Goal: Information Seeking & Learning: Learn about a topic

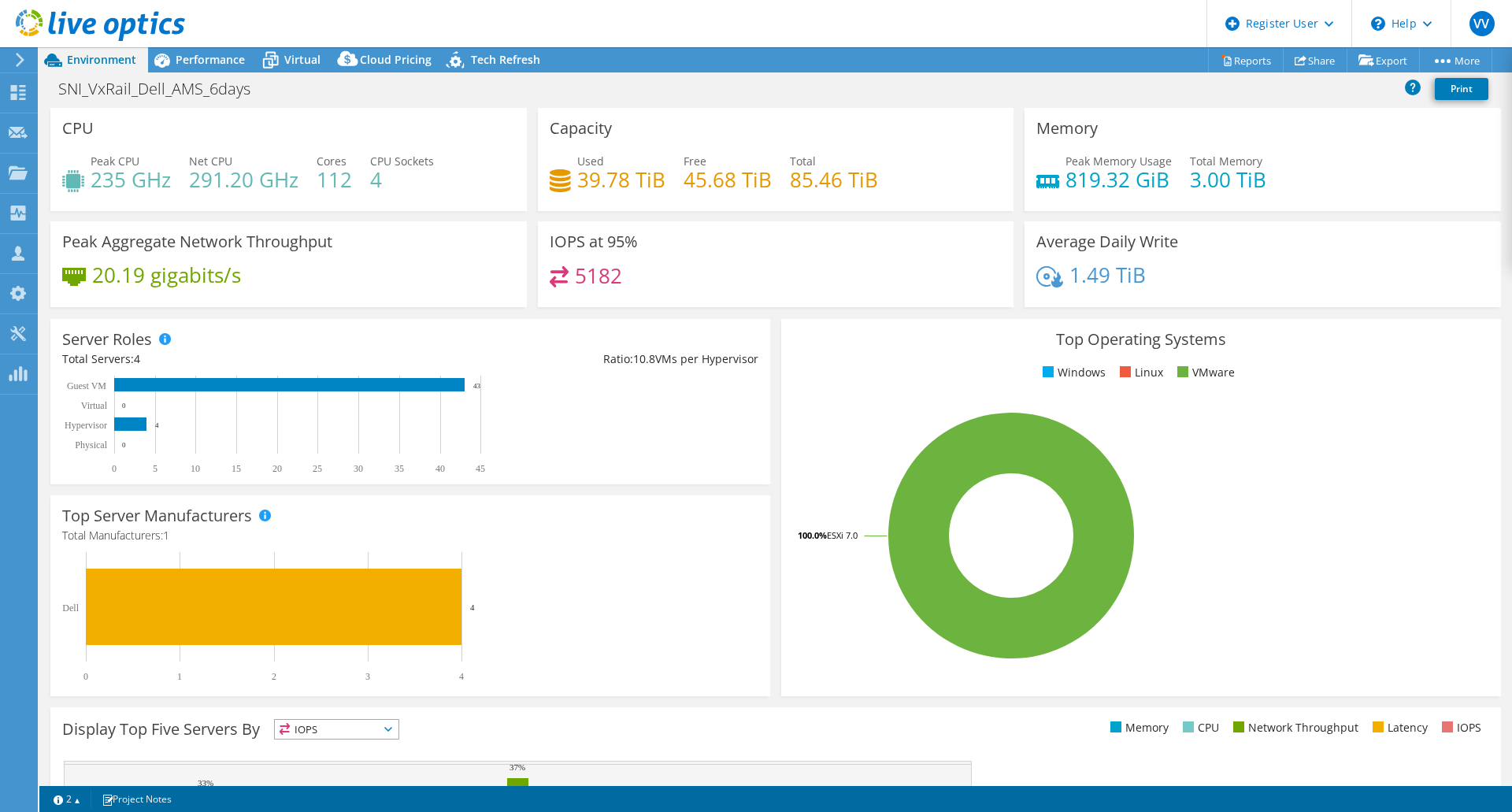
select select "USD"
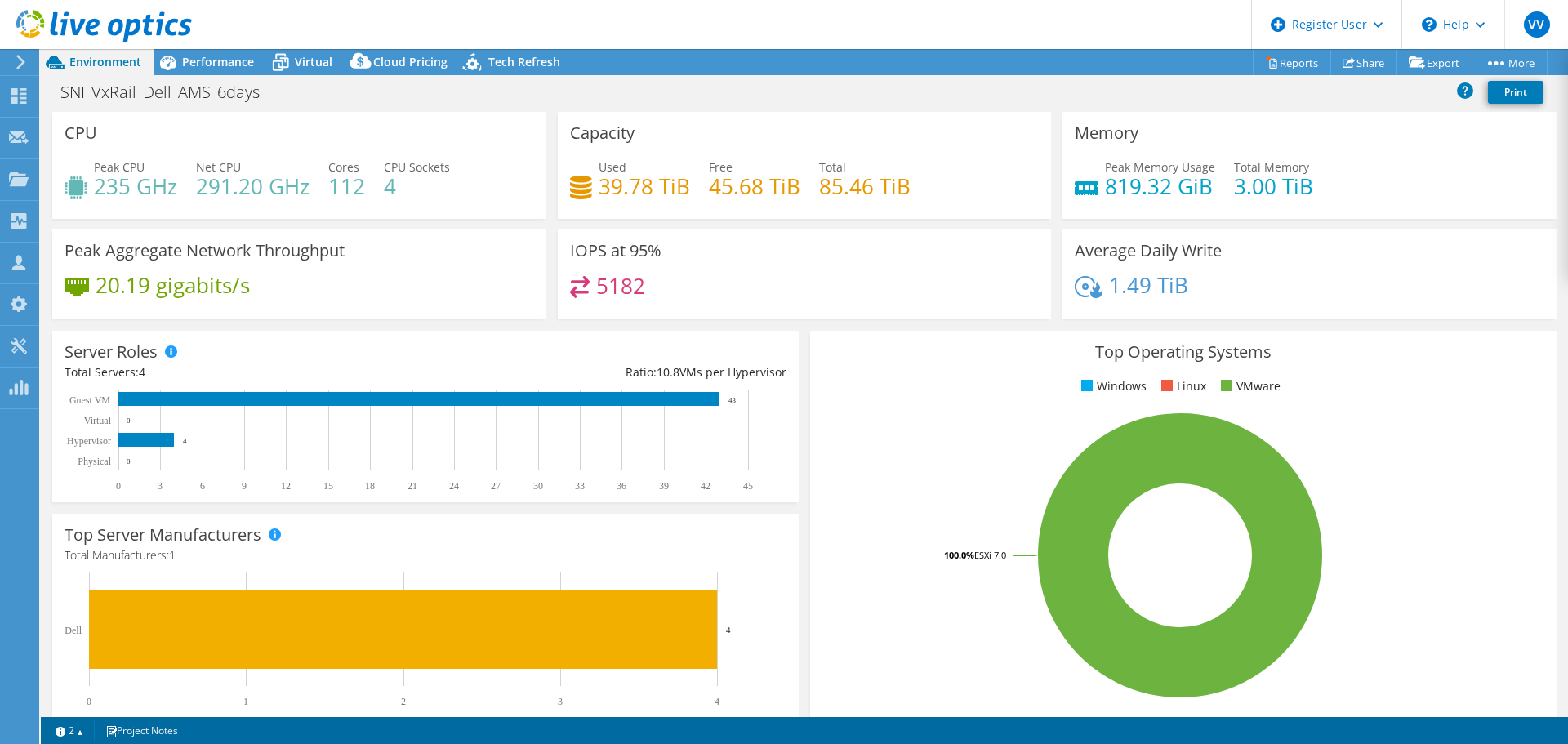
click at [323, 276] on div "20.19 gigabits/s" at bounding box center [300, 292] width 470 height 34
click at [291, 65] on icon at bounding box center [281, 63] width 29 height 29
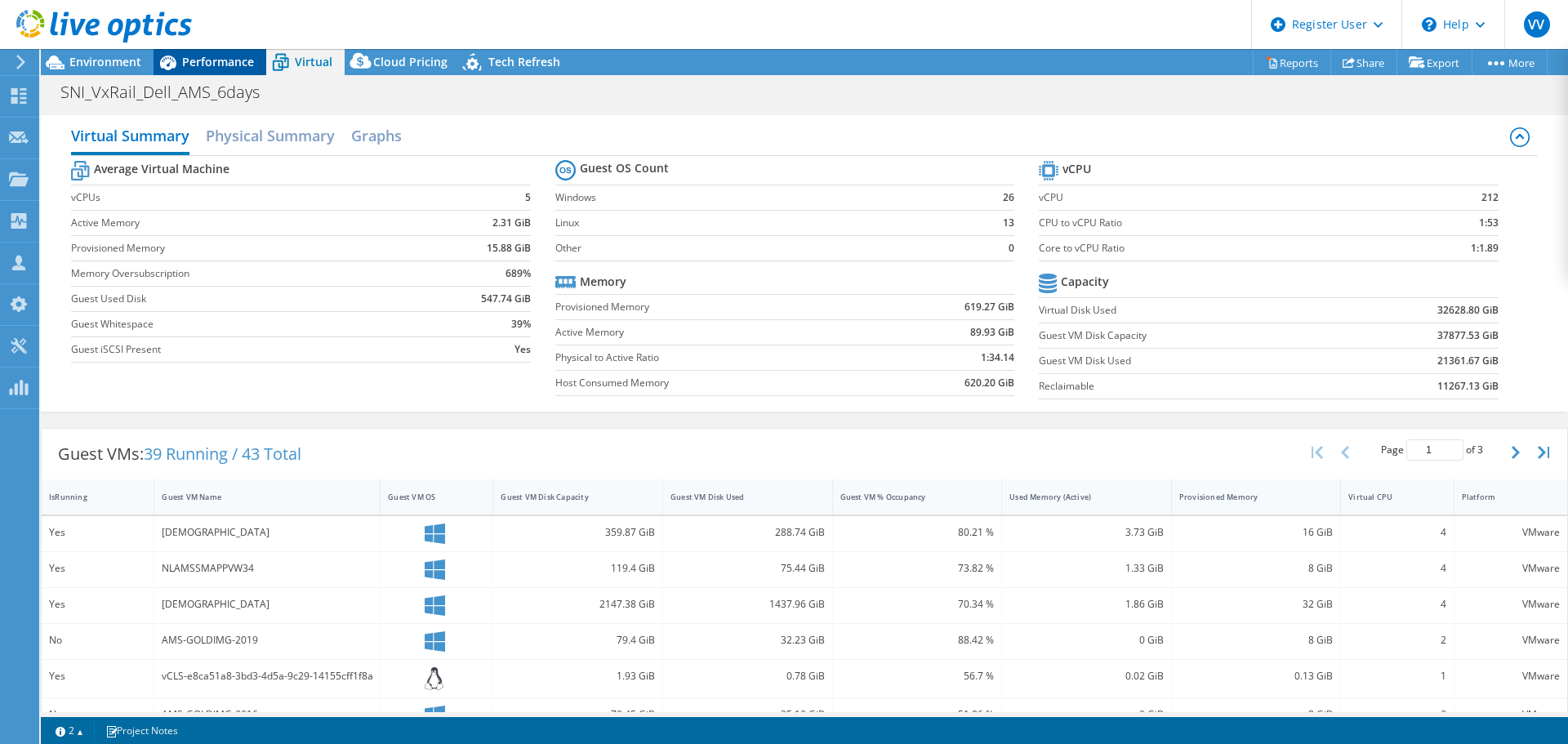
click at [215, 69] on span "Performance" at bounding box center [218, 62] width 72 height 15
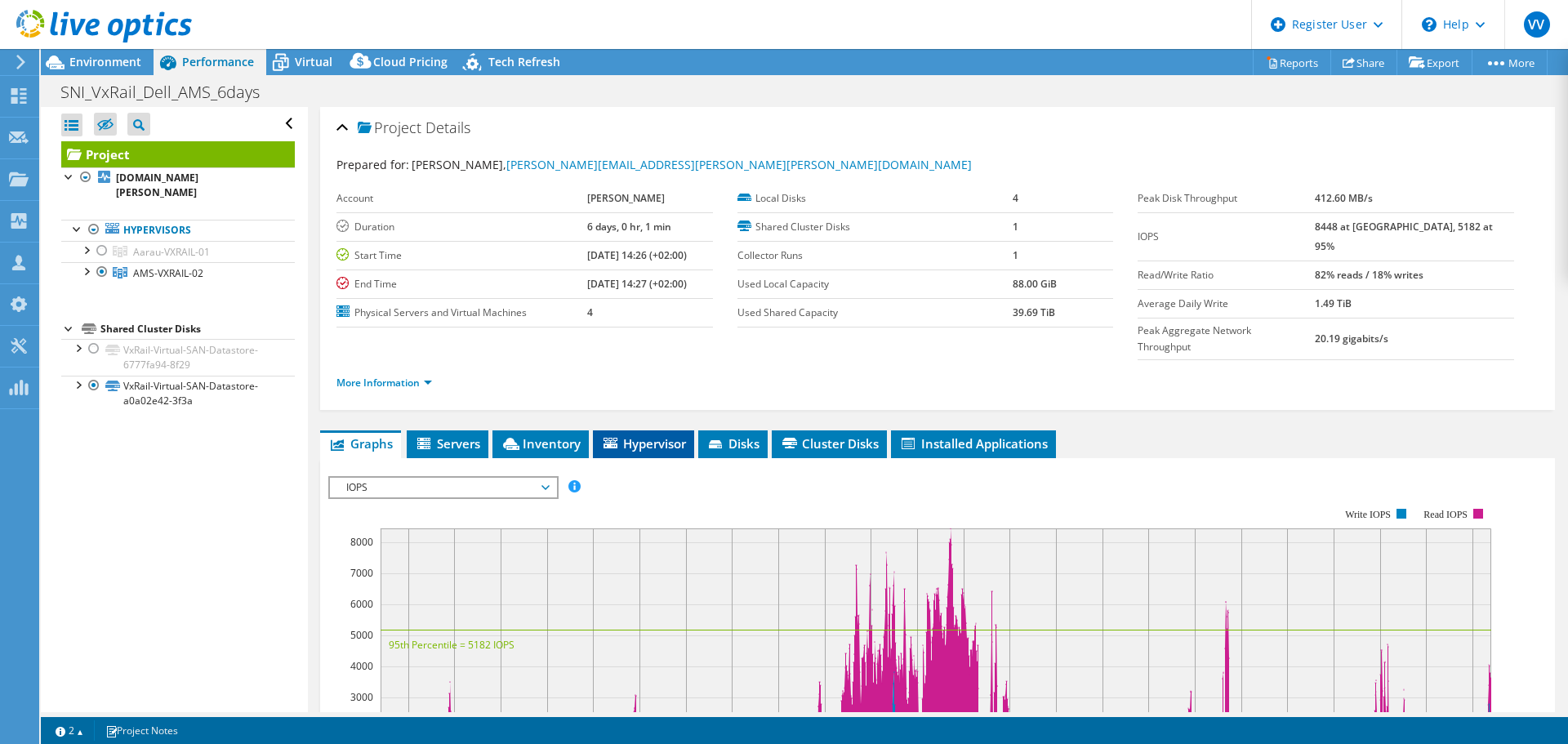
click at [658, 435] on span "Hypervisor" at bounding box center [644, 443] width 85 height 16
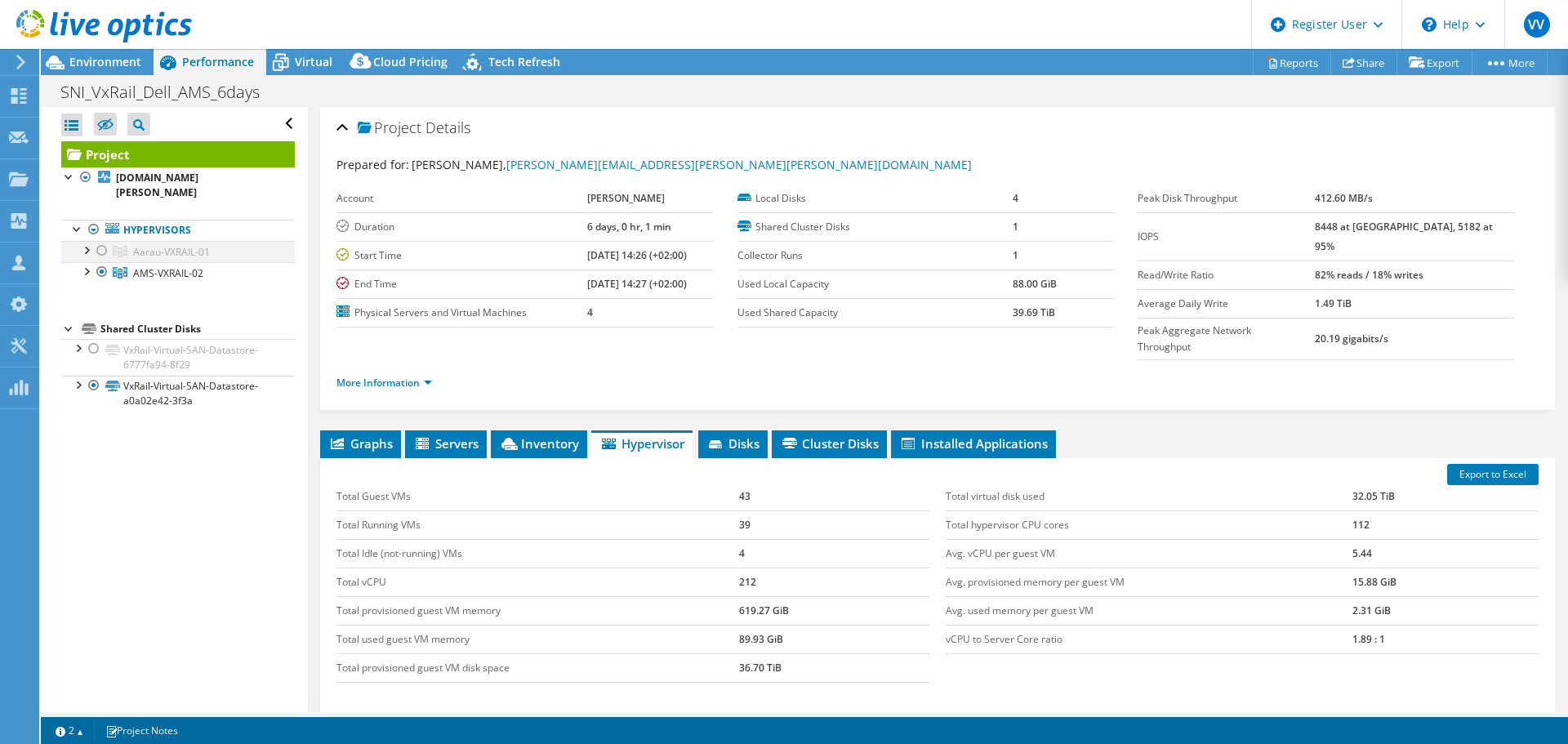
click at [105, 253] on div at bounding box center [102, 251] width 16 height 19
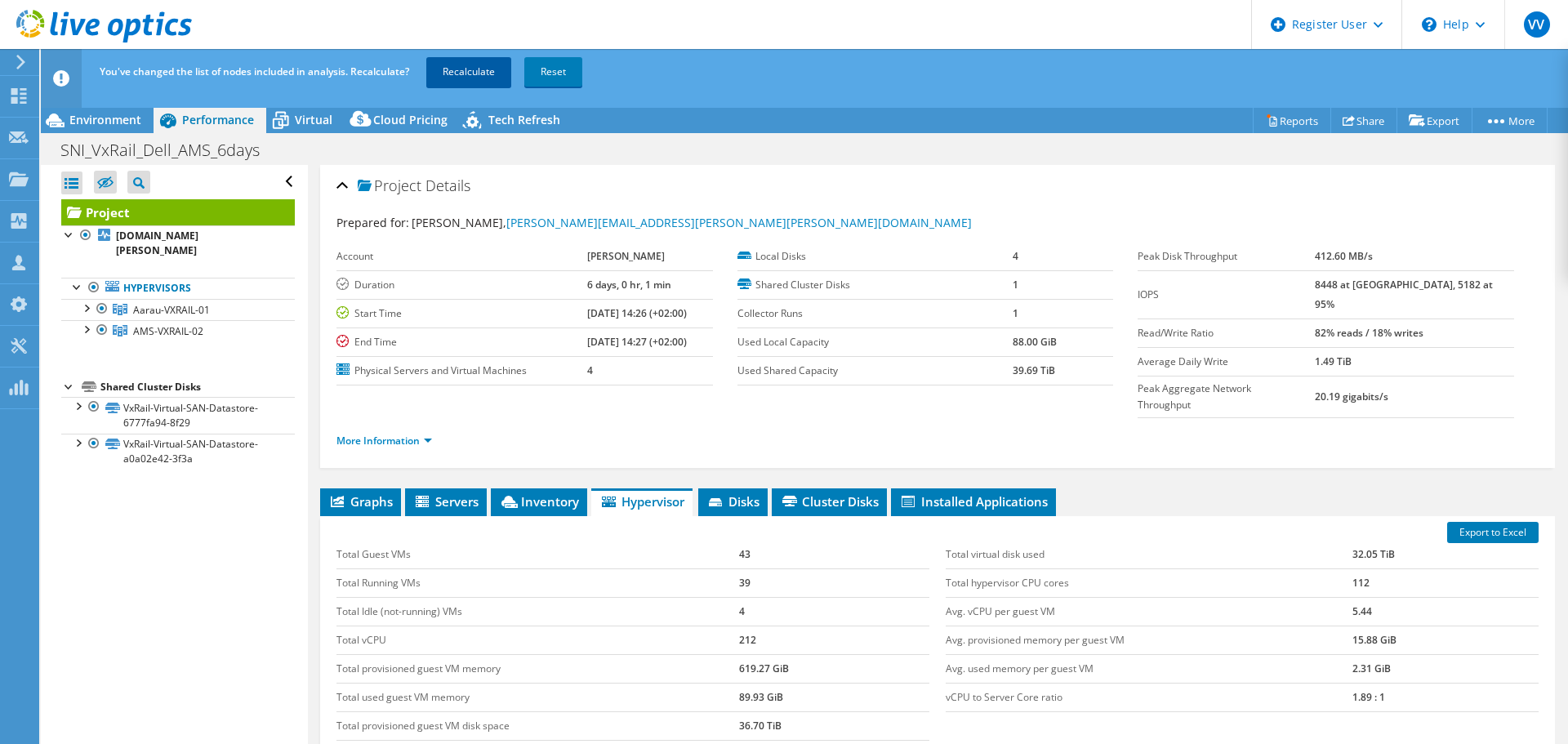
click at [485, 71] on link "Recalculate" at bounding box center [469, 72] width 85 height 29
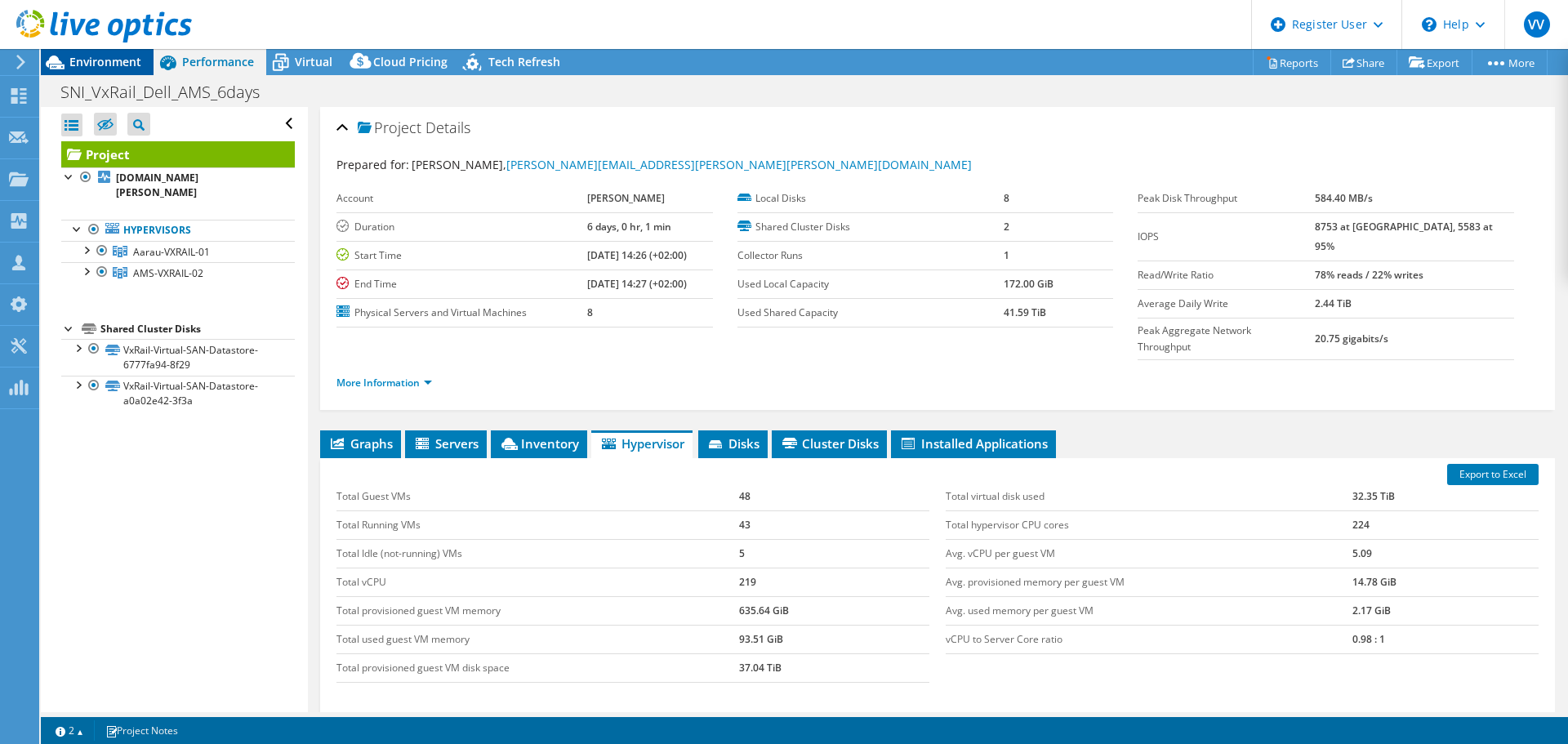
click at [127, 58] on span "Environment" at bounding box center [105, 62] width 72 height 15
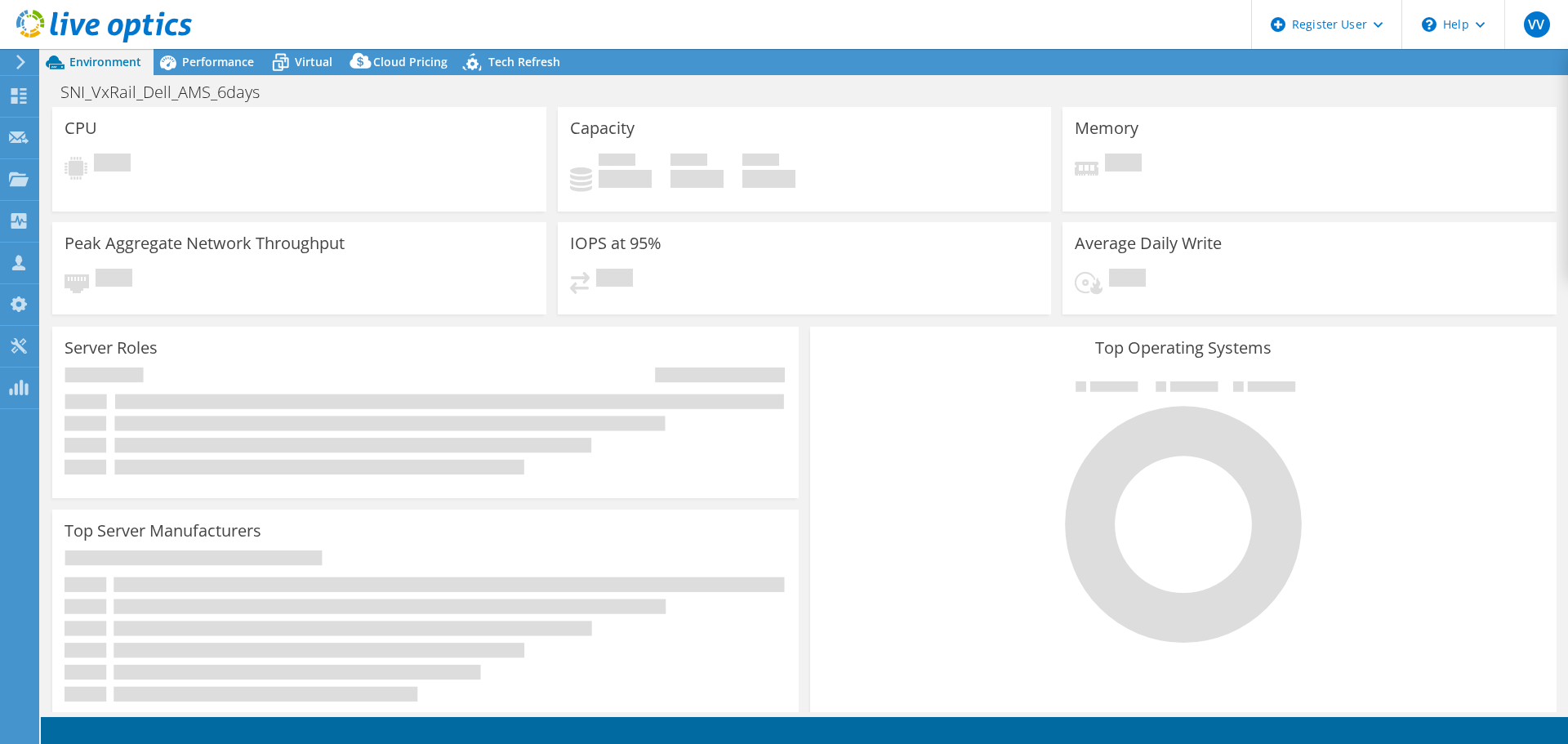
select select "USD"
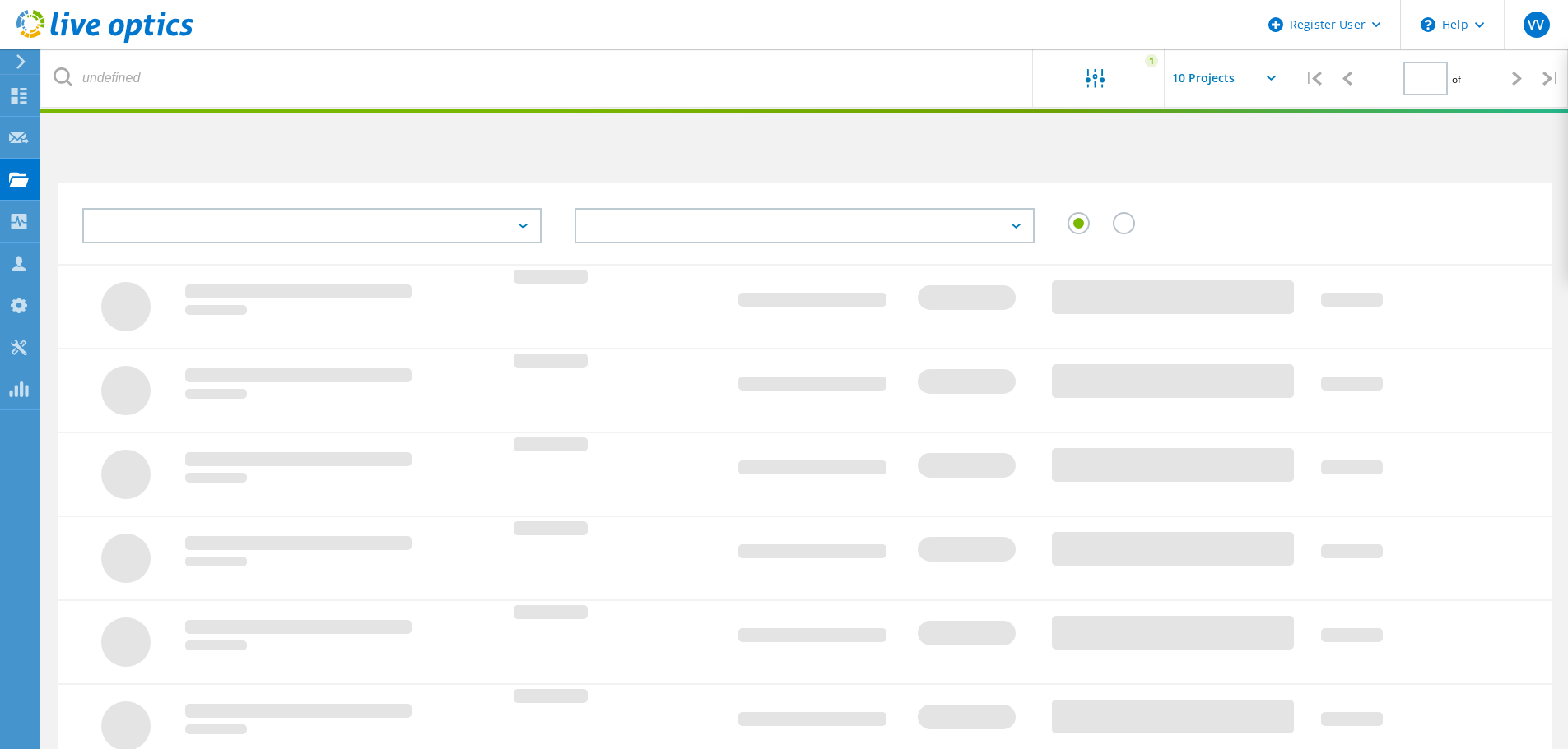
type input "1"
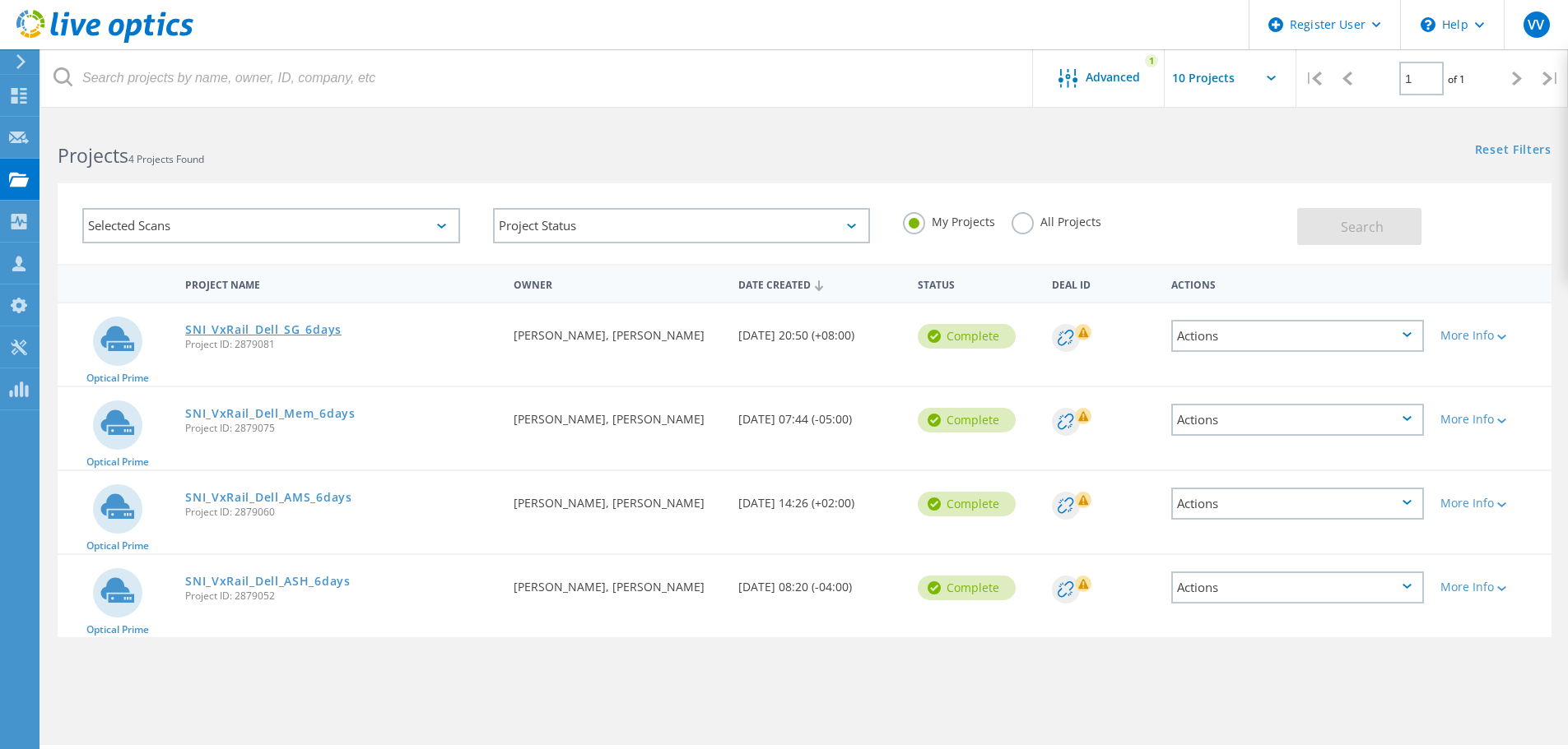
click at [298, 325] on link "SNI_VxRail_Dell_SG_6days" at bounding box center [263, 330] width 156 height 12
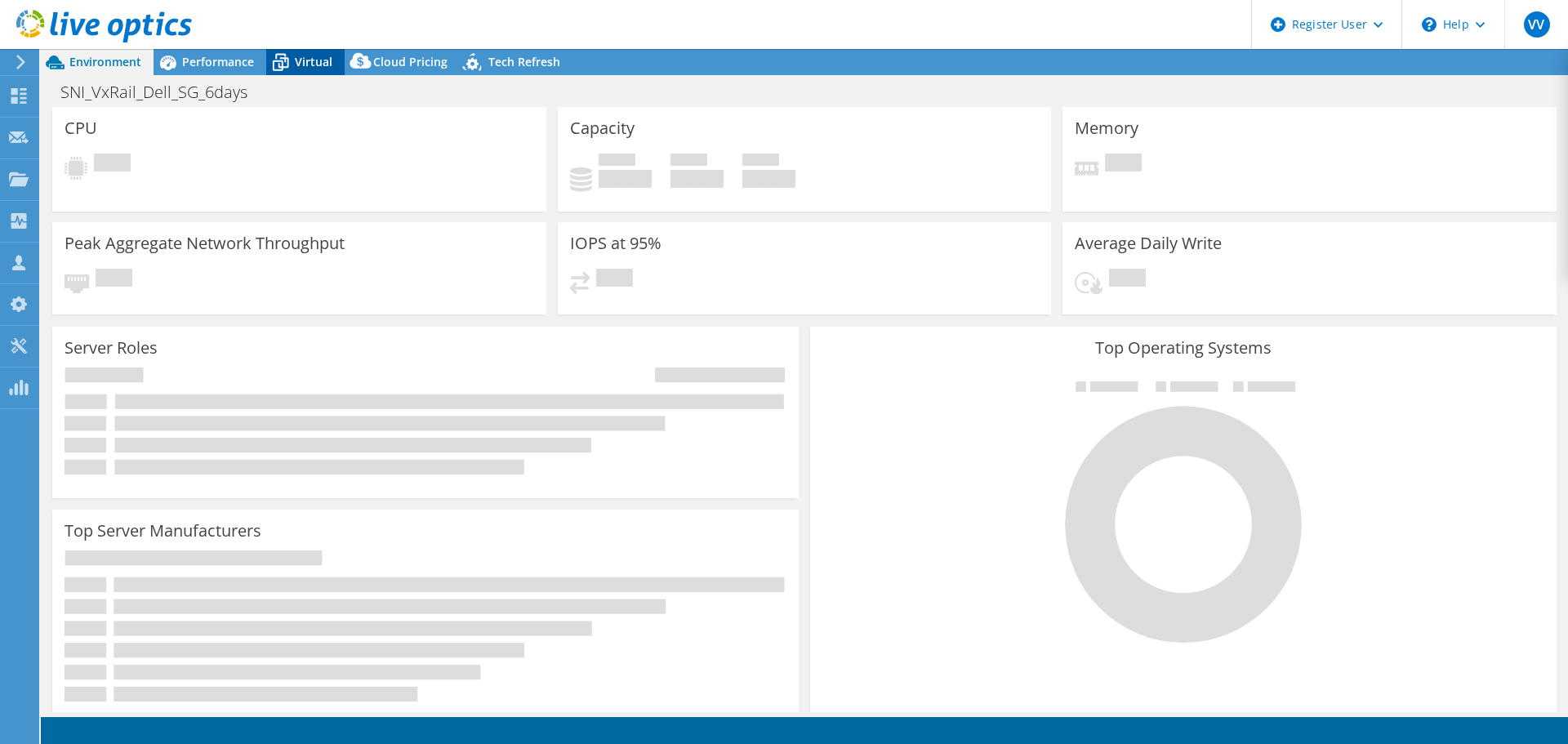
select select "USD"
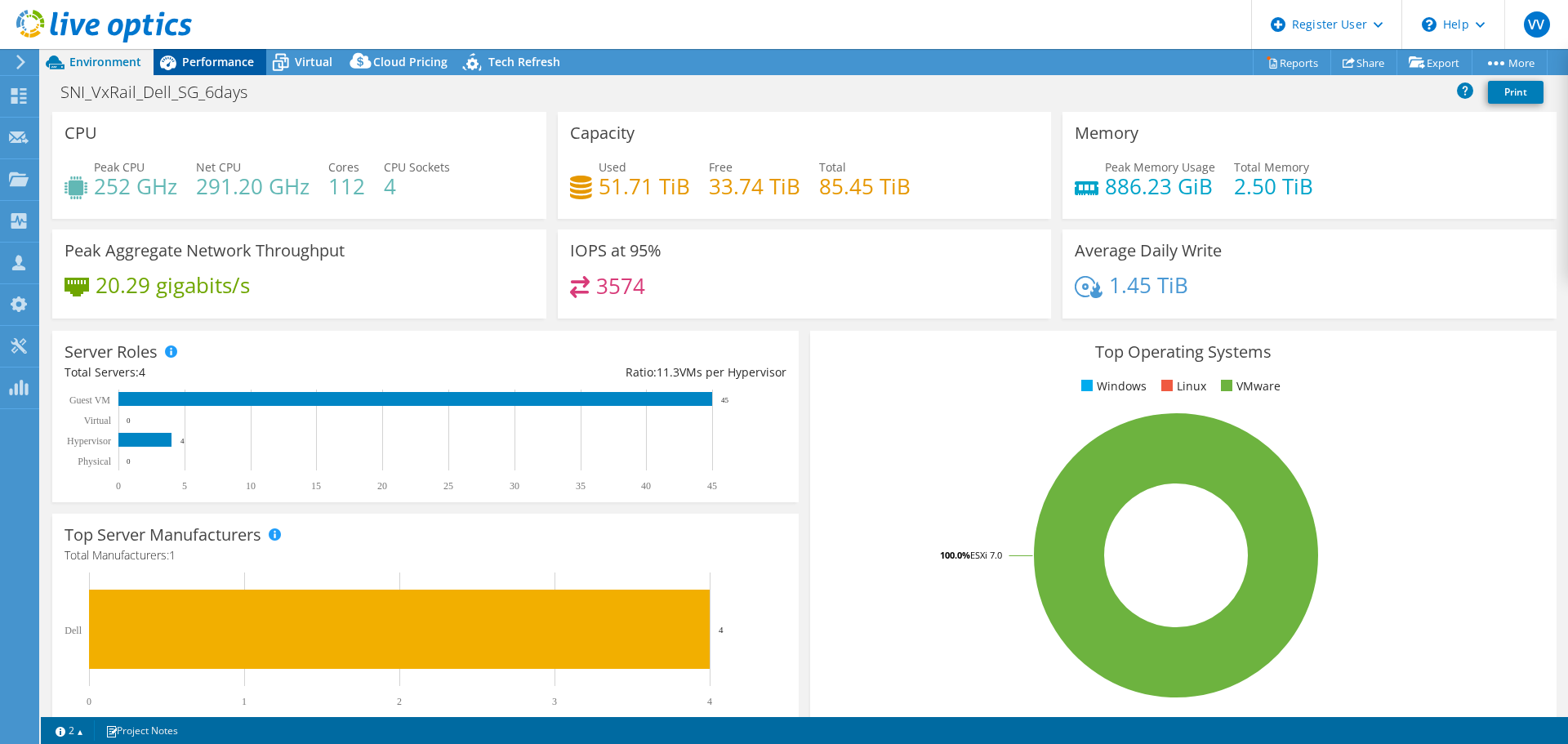
click at [213, 65] on span "Performance" at bounding box center [218, 62] width 72 height 15
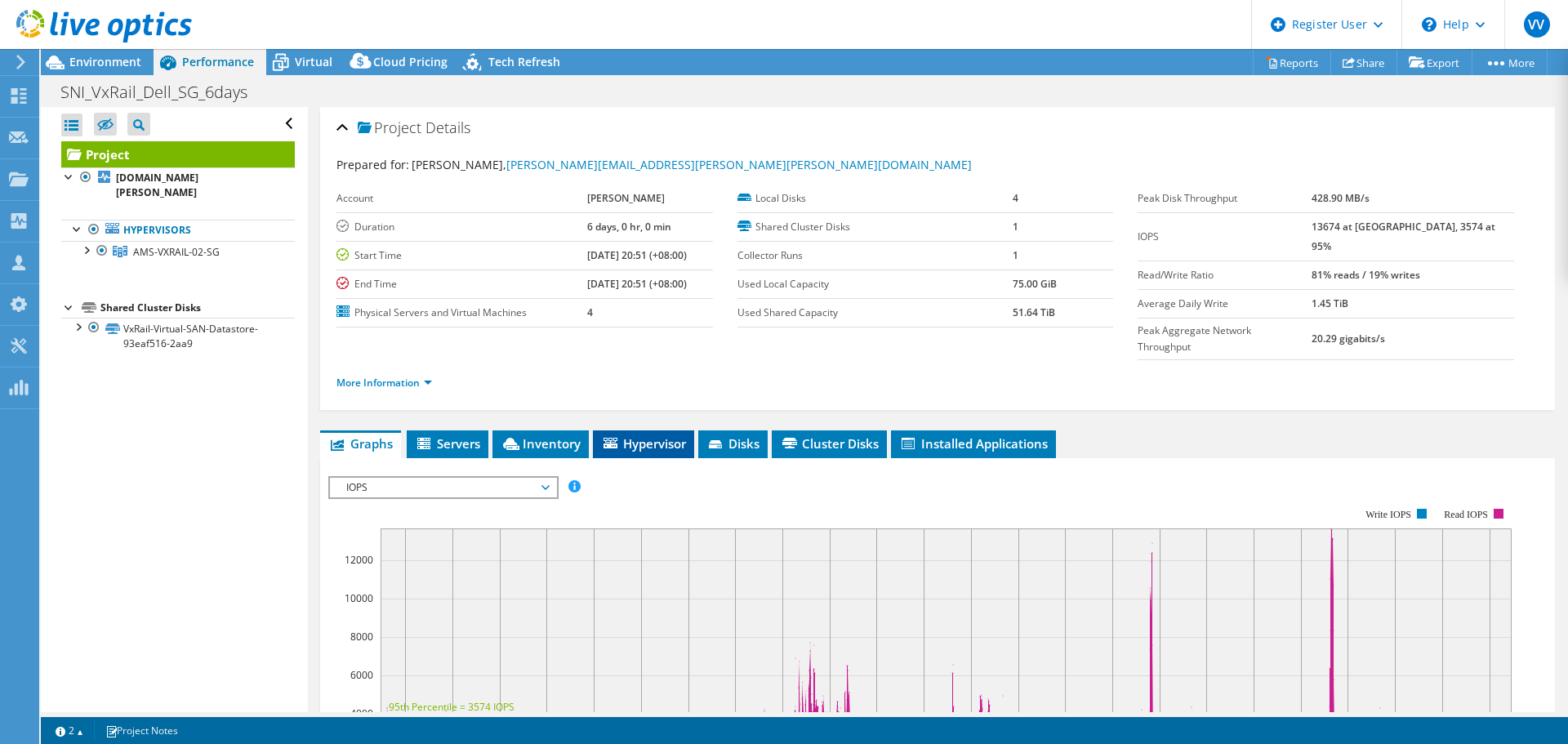
click at [638, 435] on span "Hypervisor" at bounding box center [644, 443] width 85 height 16
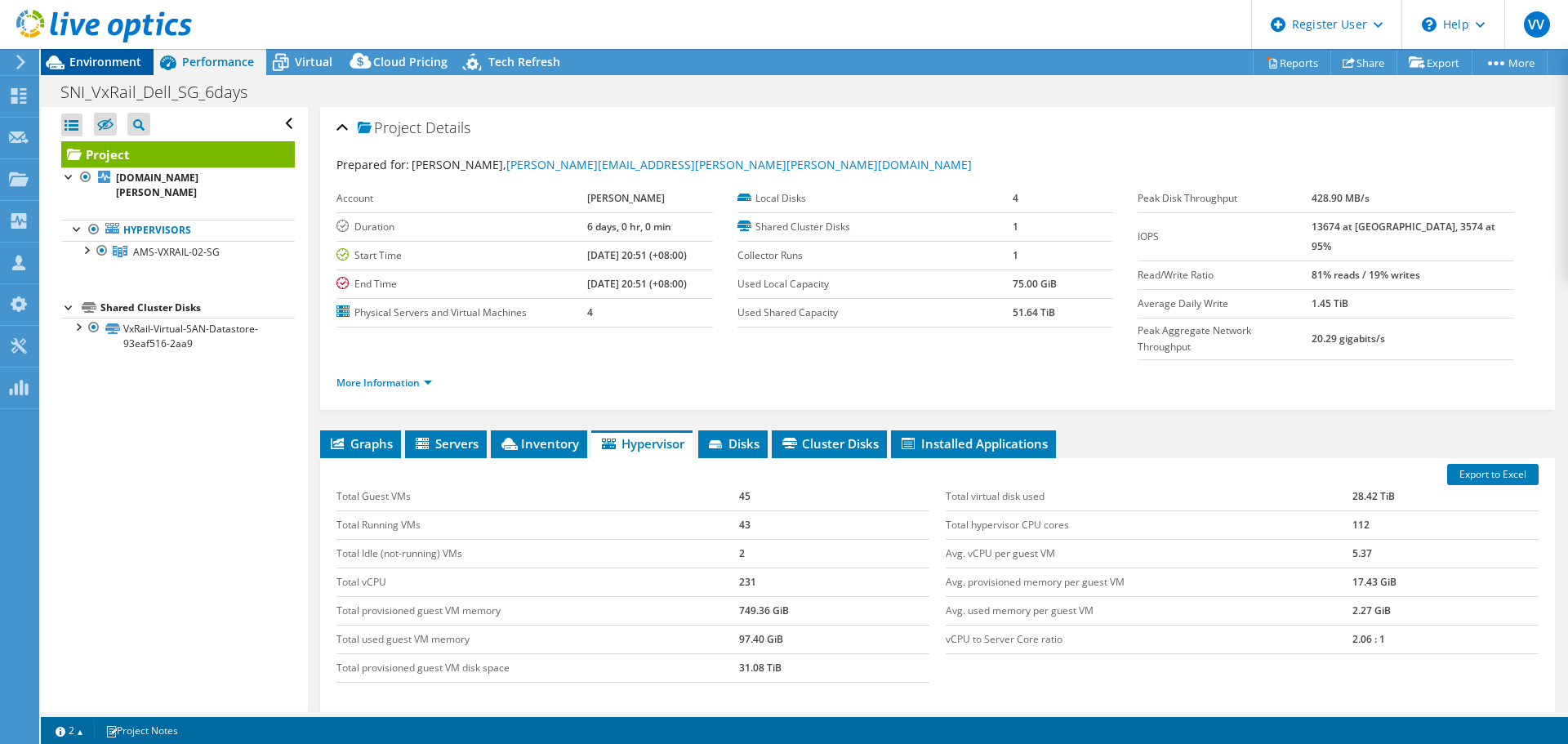
click at [131, 66] on span "Environment" at bounding box center [105, 62] width 72 height 15
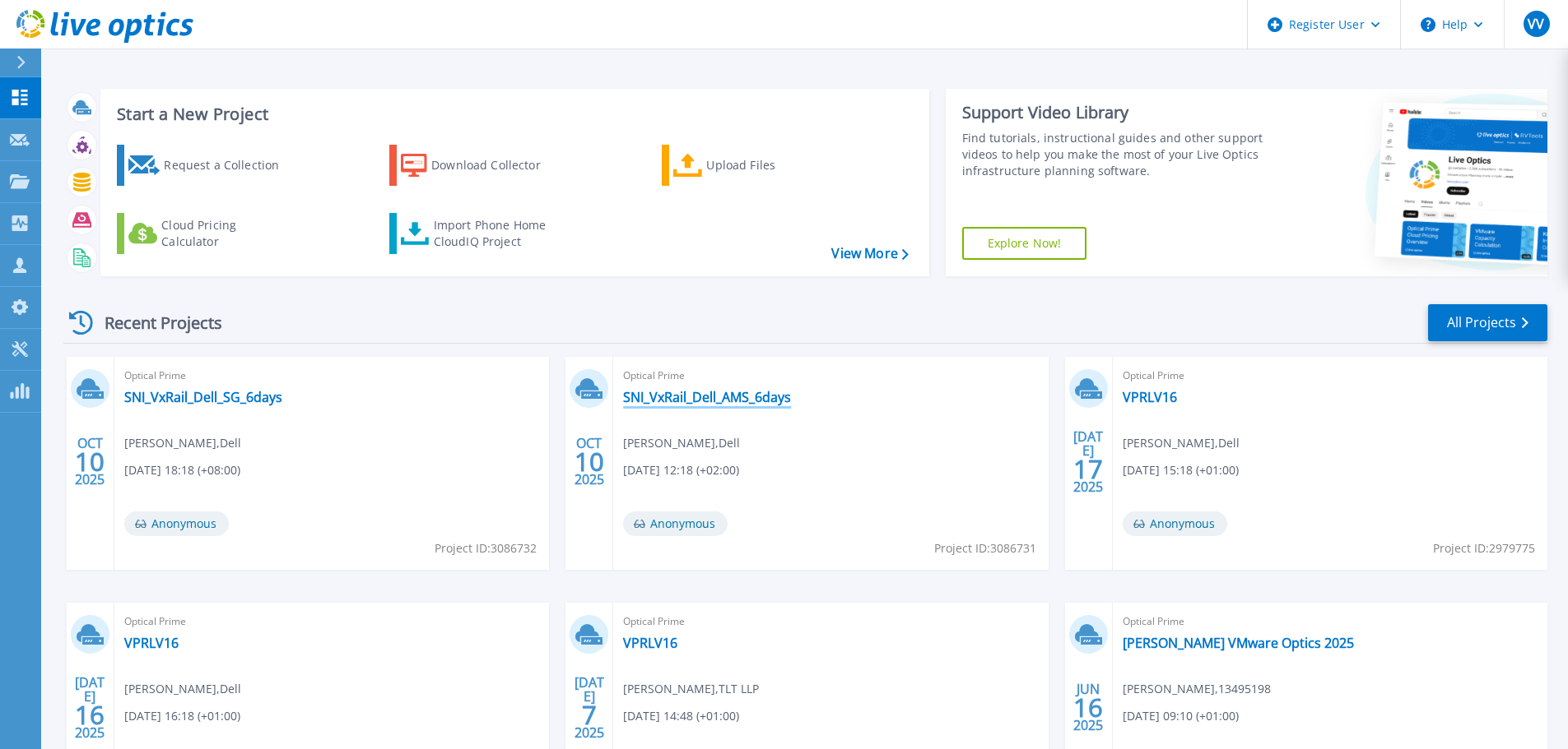
click at [668, 403] on link "SNI_VxRail_Dell_AMS_6days" at bounding box center [707, 396] width 168 height 17
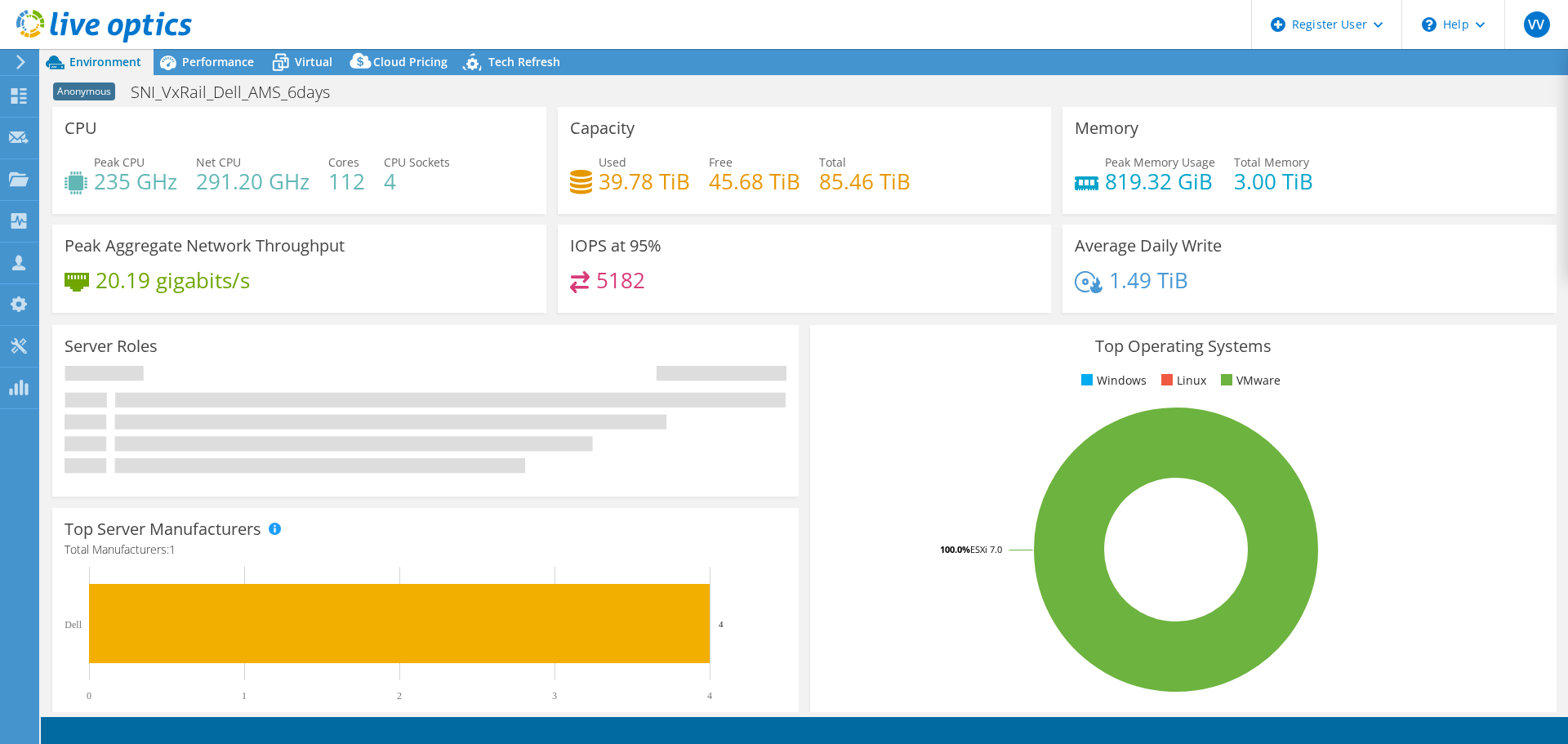
select select "USD"
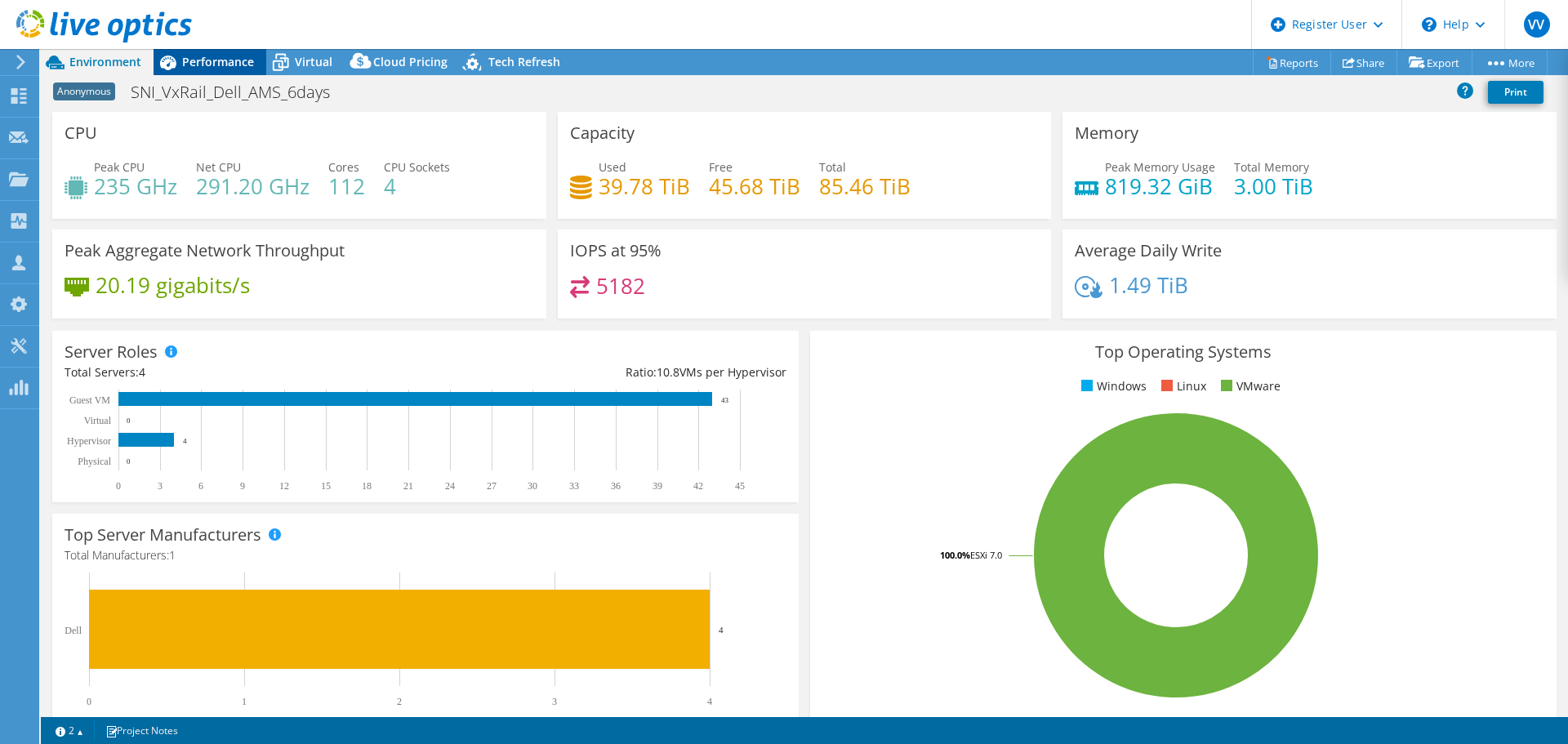
click at [190, 62] on span "Performance" at bounding box center [218, 62] width 72 height 15
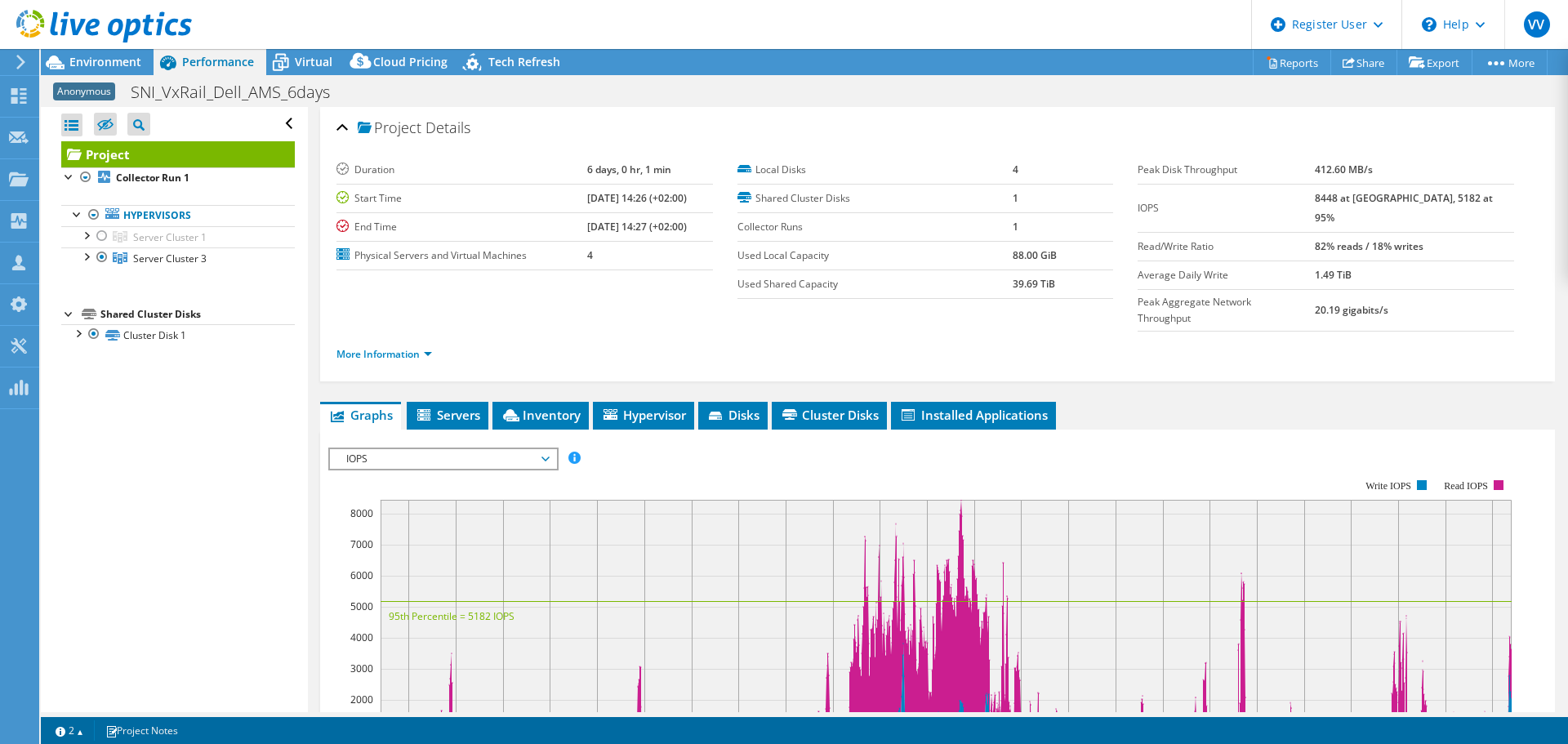
click at [464, 449] on span "IOPS" at bounding box center [443, 459] width 210 height 19
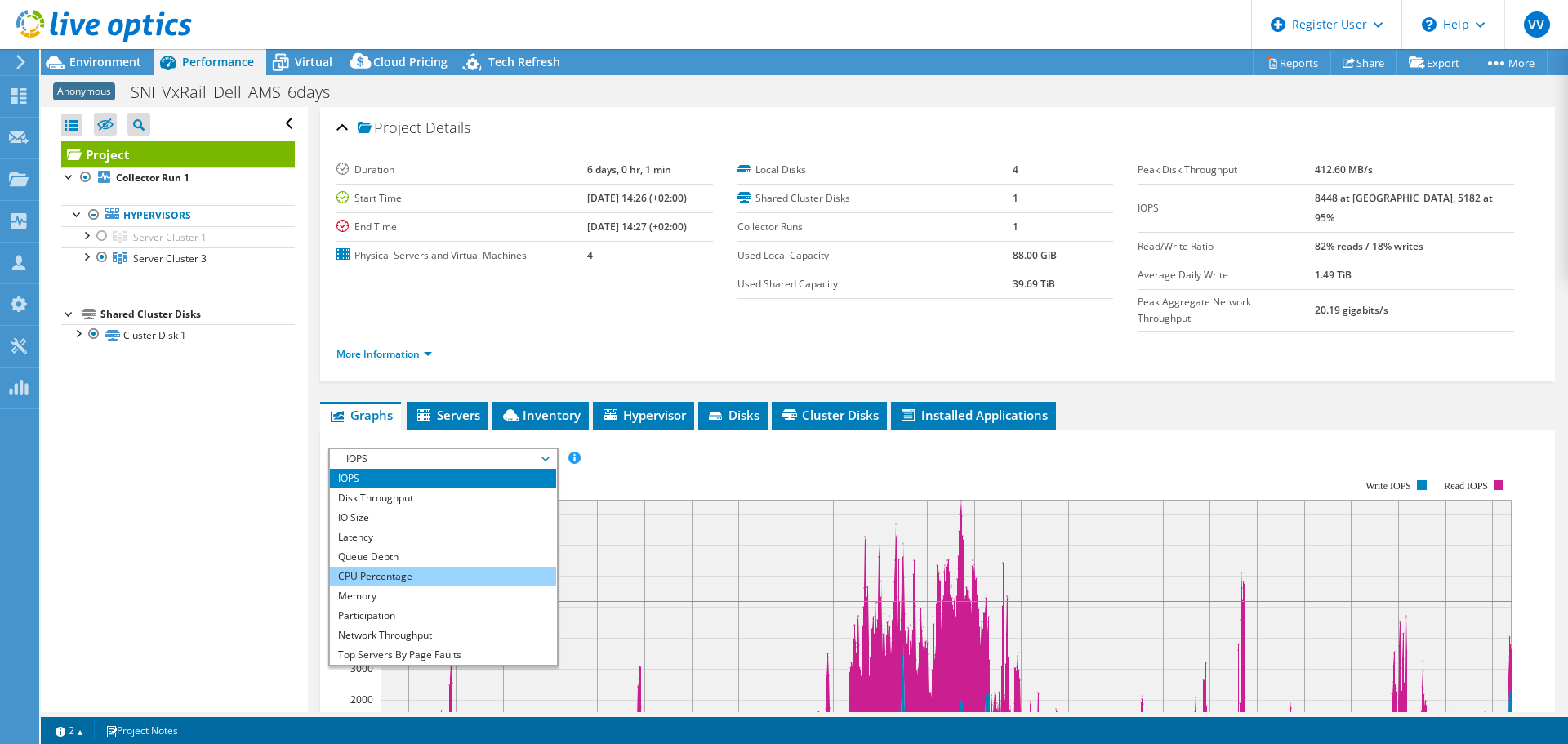
click at [448, 567] on li "CPU Percentage" at bounding box center [443, 577] width 226 height 19
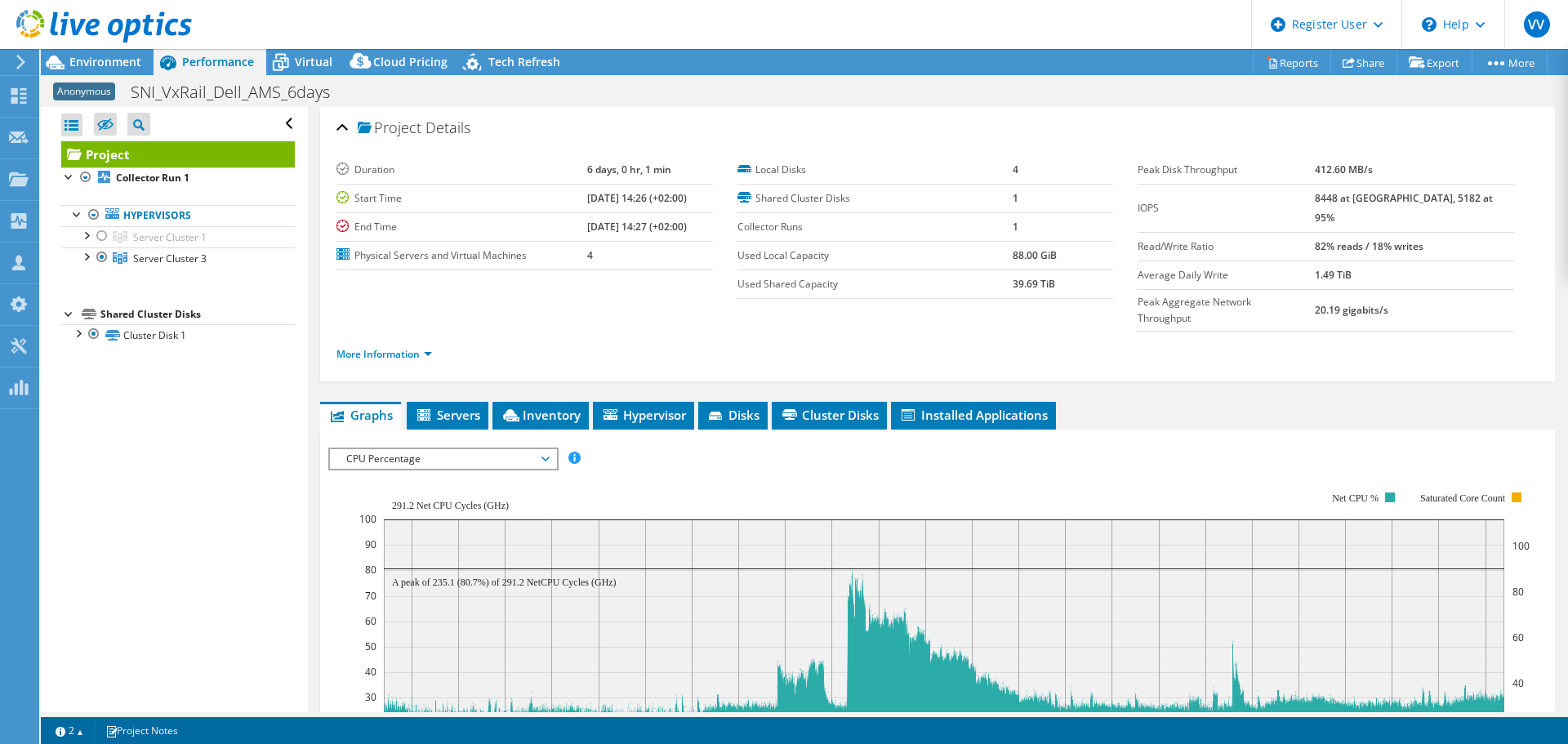
scroll to position [164, 0]
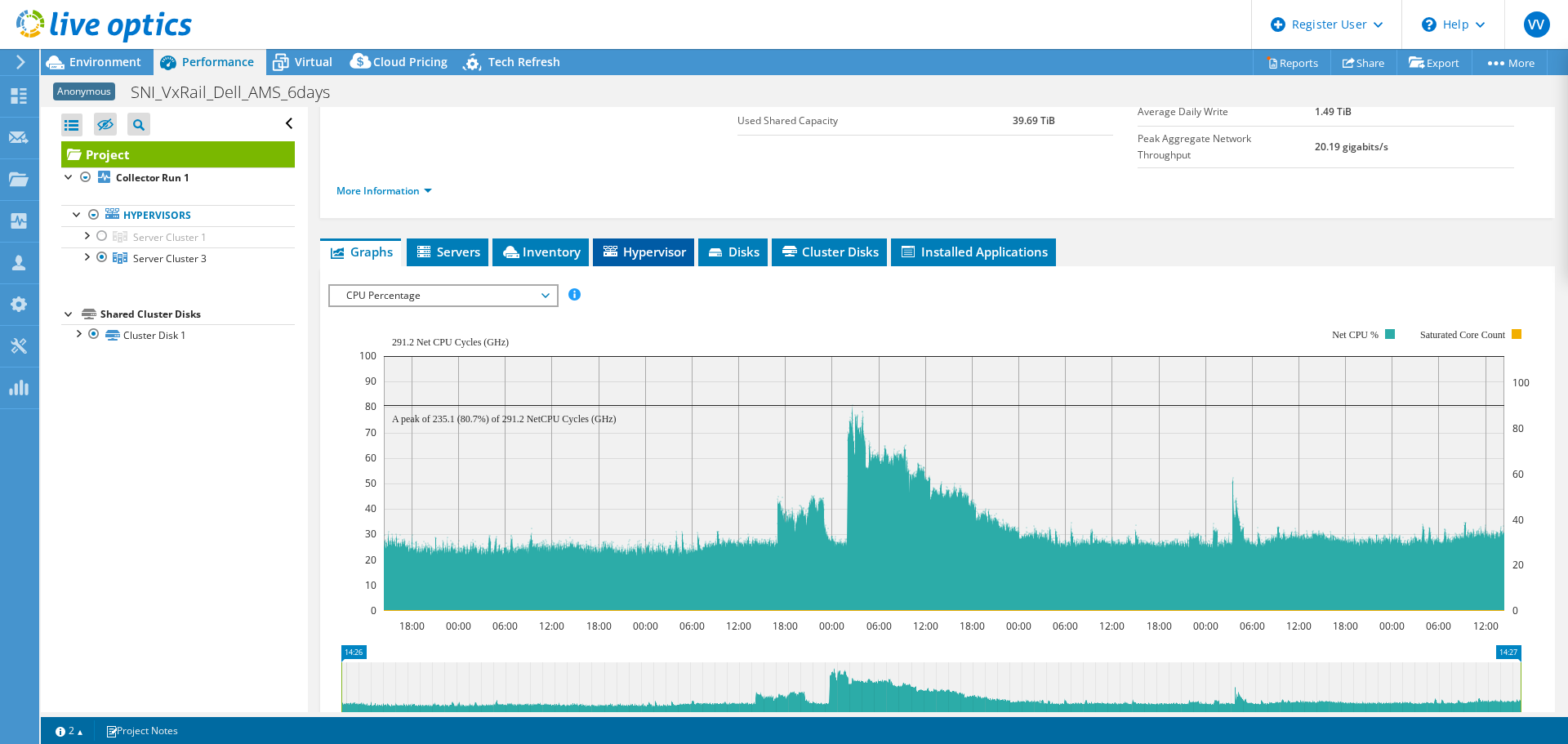
click at [668, 244] on span "Hypervisor" at bounding box center [644, 252] width 85 height 16
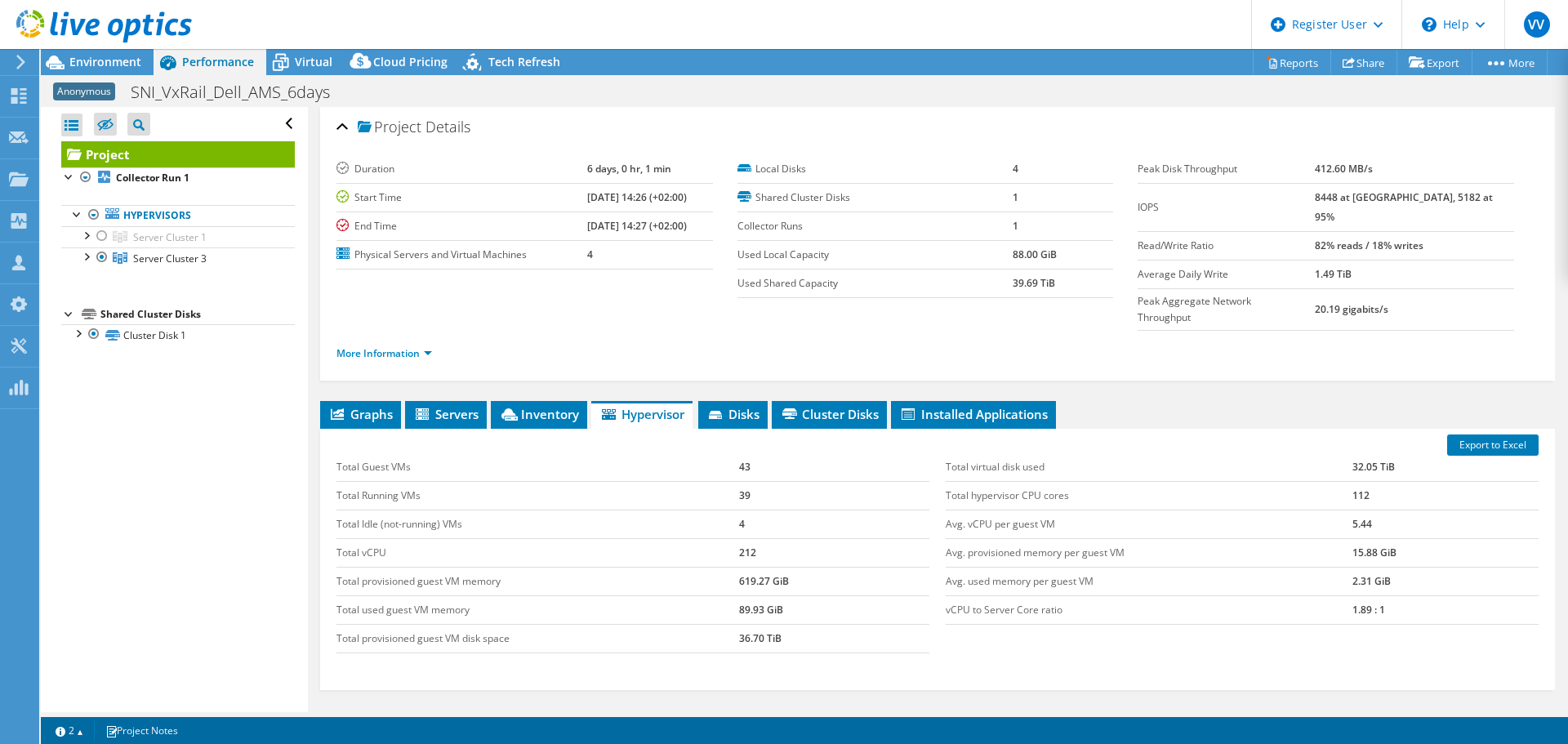
scroll to position [0, 0]
click at [101, 63] on span "Environment" at bounding box center [105, 62] width 72 height 15
